Goal: Information Seeking & Learning: Learn about a topic

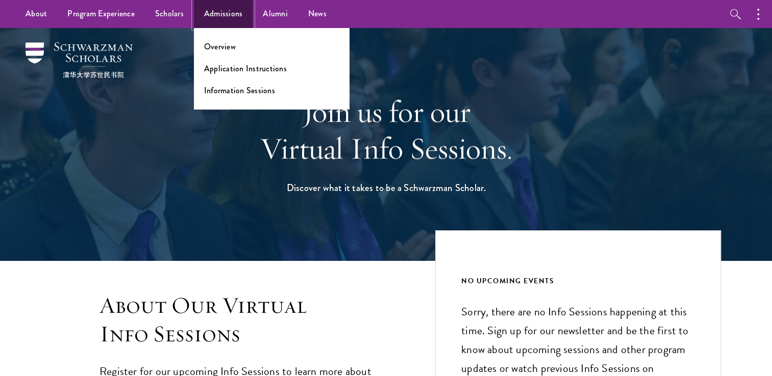
click at [227, 21] on link "Admissions" at bounding box center [223, 14] width 59 height 28
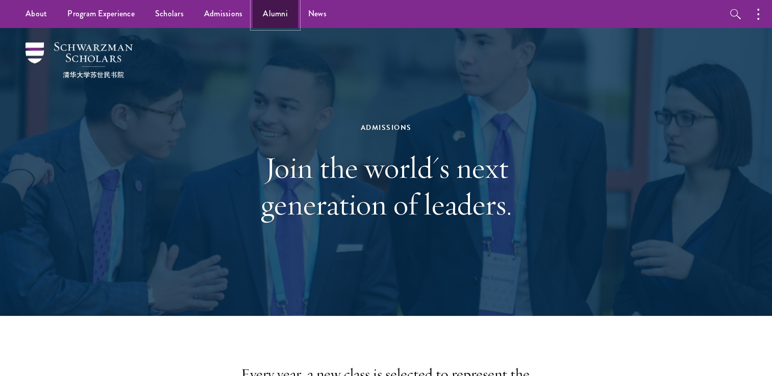
click at [275, 14] on link "Alumni" at bounding box center [275, 14] width 45 height 28
